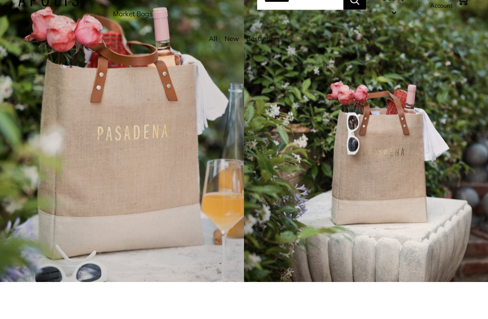
scroll to position [29, 0]
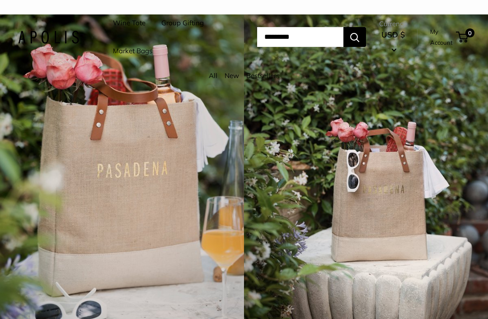
click at [442, 39] on link "My Account" at bounding box center [441, 37] width 23 height 22
click at [301, 40] on input "Search..." at bounding box center [300, 37] width 86 height 20
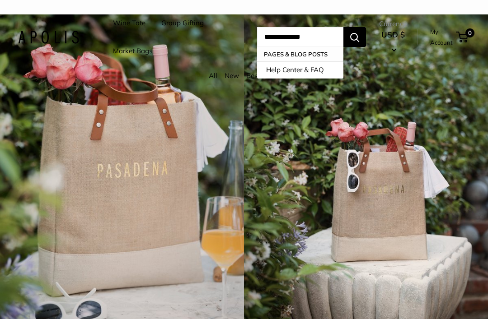
type input "**********"
click at [294, 75] on link "Help Center & FAQ" at bounding box center [300, 69] width 86 height 17
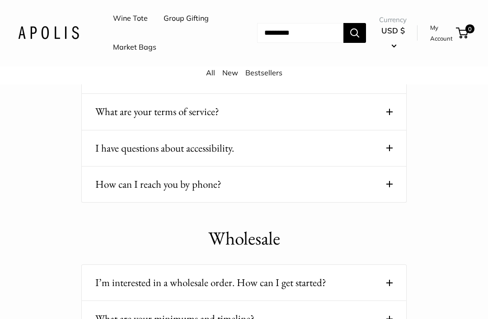
click at [390, 188] on span at bounding box center [389, 185] width 6 height 6
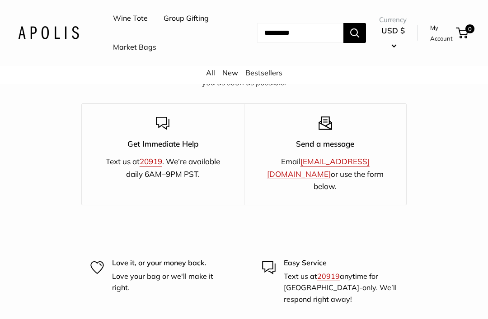
scroll to position [1605, 0]
click at [329, 281] on link "20919" at bounding box center [328, 276] width 23 height 9
